Goal: Transaction & Acquisition: Purchase product/service

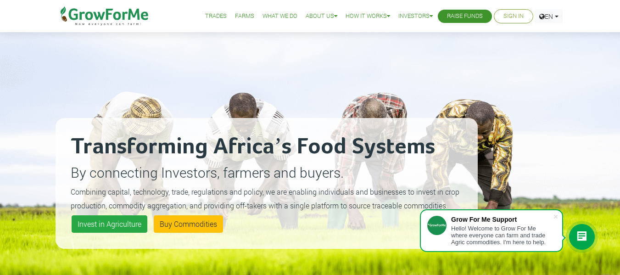
click at [497, 17] on li "Sign In" at bounding box center [513, 16] width 39 height 14
click at [509, 17] on link "Sign In" at bounding box center [514, 16] width 20 height 10
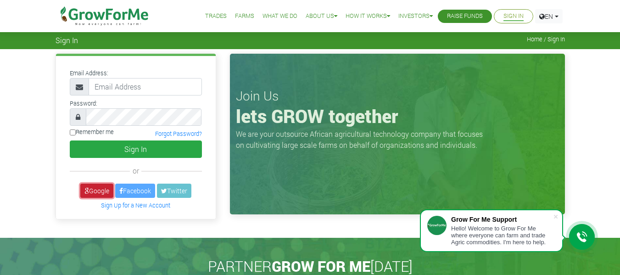
click at [94, 193] on link "Google" at bounding box center [96, 191] width 33 height 14
click at [87, 188] on link "Google" at bounding box center [96, 191] width 33 height 14
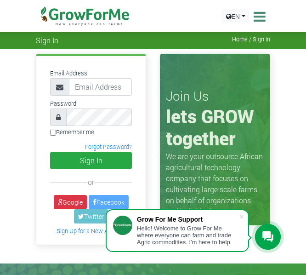
click at [73, 197] on link "Google" at bounding box center [70, 202] width 33 height 14
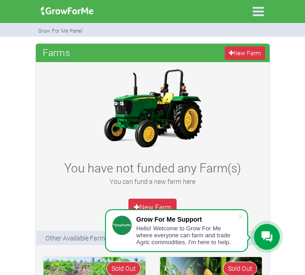
click at [255, 13] on icon at bounding box center [258, 11] width 19 height 19
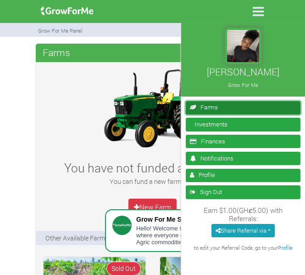
click at [214, 109] on link "Farms" at bounding box center [243, 107] width 115 height 13
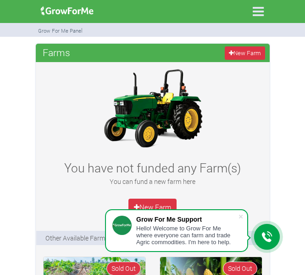
click at [253, 14] on icon at bounding box center [258, 11] width 19 height 19
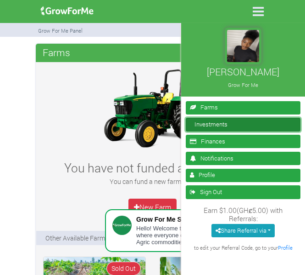
click at [265, 119] on link "Investments" at bounding box center [243, 124] width 115 height 13
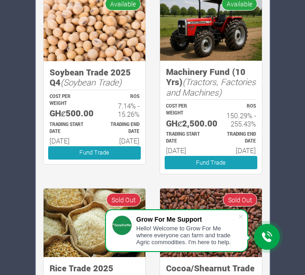
scroll to position [646, 0]
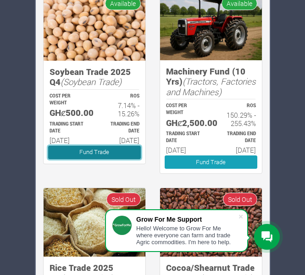
click at [87, 159] on link "Fund Trade" at bounding box center [94, 152] width 93 height 13
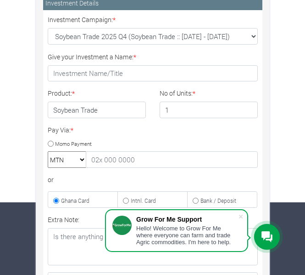
scroll to position [72, 0]
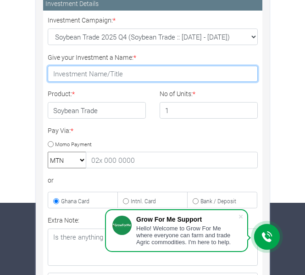
click at [120, 74] on input "Give your Investment a Name: *" at bounding box center [153, 74] width 210 height 17
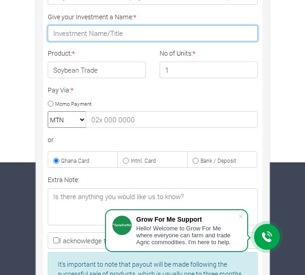
scroll to position [112, 0]
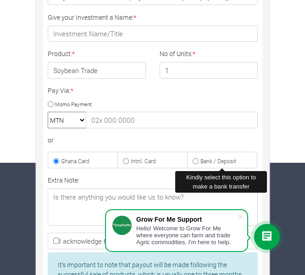
click at [198, 160] on input "Bank / Deposit" at bounding box center [196, 161] width 6 height 6
radio input "true"
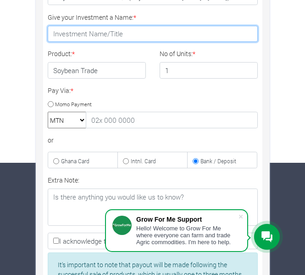
click at [79, 36] on input "Give your Investment a Name: *" at bounding box center [153, 34] width 210 height 17
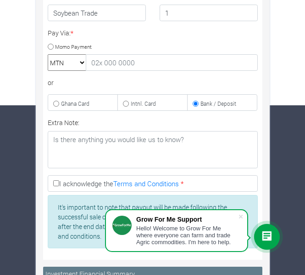
scroll to position [171, 0]
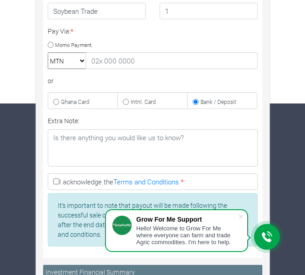
type input "EL-ROI"
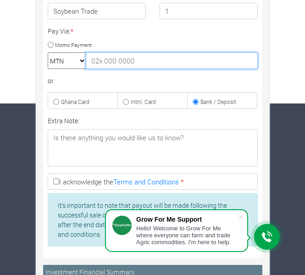
click at [100, 60] on input "text" at bounding box center [172, 60] width 172 height 17
type input "0544559149"
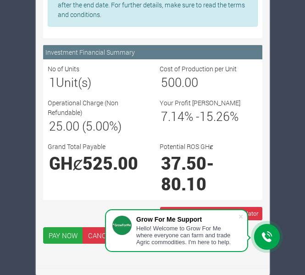
scroll to position [390, 0]
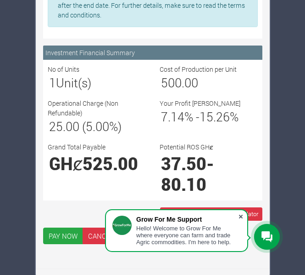
click at [241, 215] on span at bounding box center [240, 216] width 9 height 9
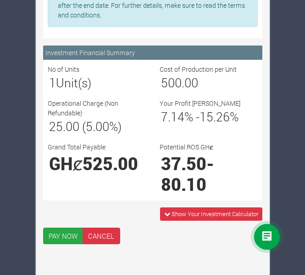
scroll to position [391, 0]
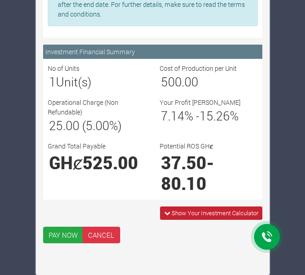
click at [193, 213] on span "Show Your Investment Calculator" at bounding box center [215, 212] width 87 height 8
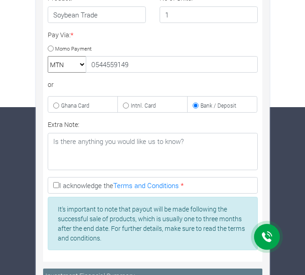
scroll to position [167, 0]
